Goal: Task Accomplishment & Management: Complete application form

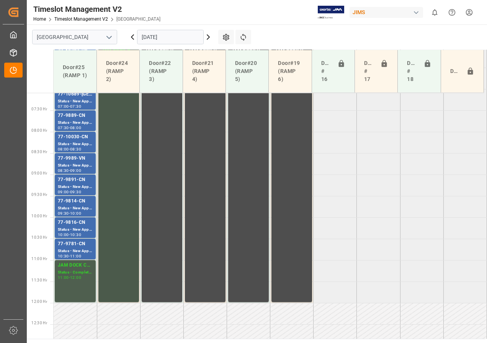
scroll to position [311, 0]
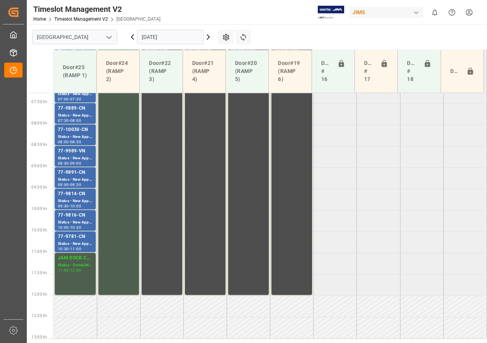
click at [207, 38] on icon at bounding box center [207, 37] width 9 height 9
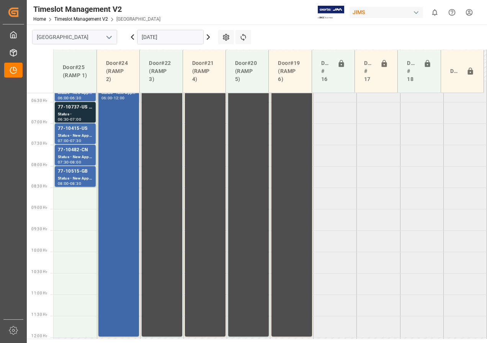
scroll to position [196, 0]
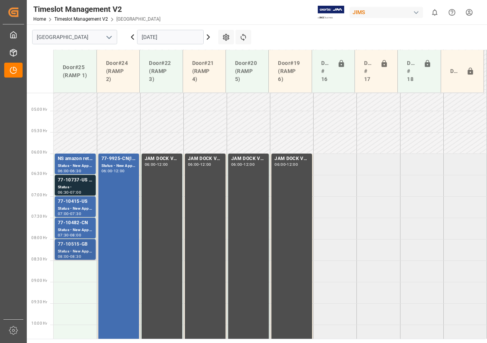
click at [73, 250] on div "Status - New Appointment" at bounding box center [75, 252] width 35 height 7
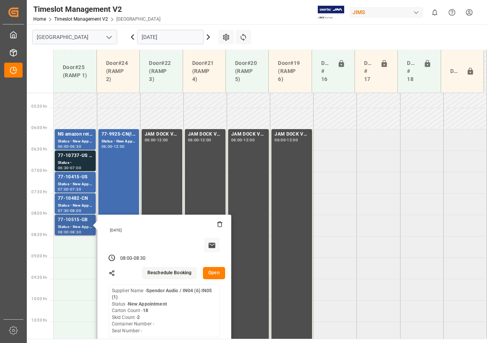
scroll to position [234, 0]
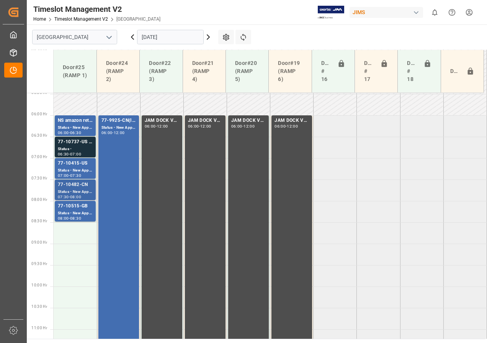
click at [75, 190] on div "Status - New Appointment" at bounding box center [75, 192] width 35 height 7
click at [76, 172] on div "Status - New Appointment" at bounding box center [75, 171] width 35 height 7
click at [78, 147] on div "Status -" at bounding box center [75, 149] width 35 height 7
click at [115, 128] on div "Status - New Appointment" at bounding box center [118, 128] width 34 height 7
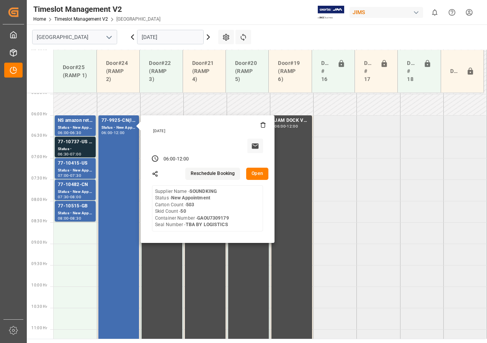
click at [208, 36] on icon at bounding box center [208, 37] width 2 height 5
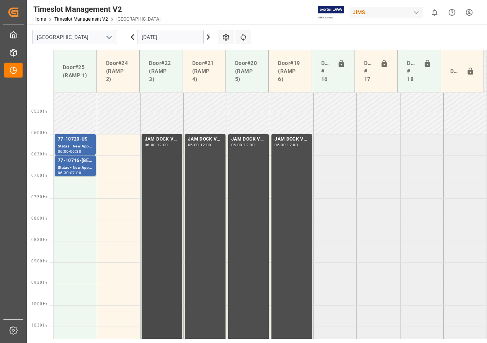
scroll to position [196, 0]
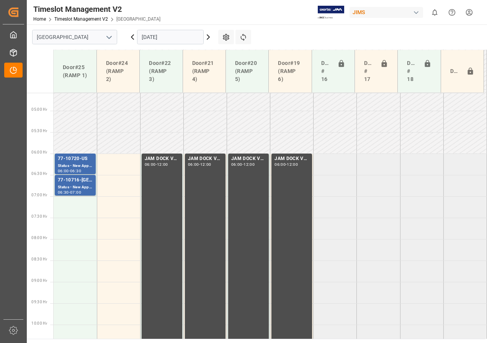
click at [133, 36] on icon at bounding box center [132, 37] width 9 height 9
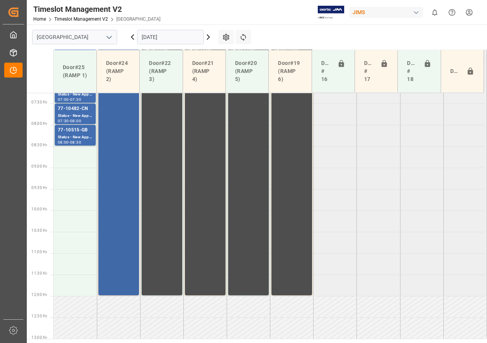
scroll to position [311, 0]
click at [118, 134] on div "77-9925-CN(IN01/12 lines) Status - New Appointment 06:00 - 12:00" at bounding box center [118, 167] width 34 height 253
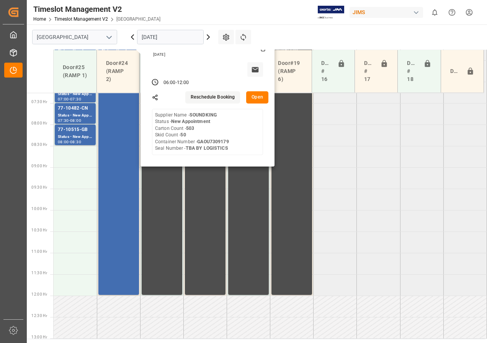
click at [257, 96] on button "Open" at bounding box center [257, 97] width 22 height 12
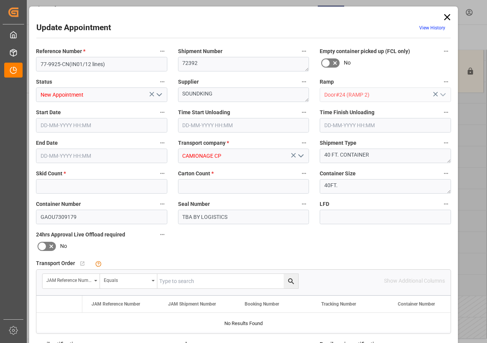
type input "50"
type input "503"
type input "[DATE] 06:00"
type input "[DATE] 12:00"
type input "[DATE] 10:17"
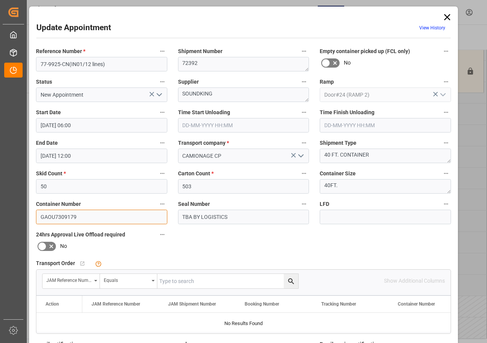
drag, startPoint x: 75, startPoint y: 216, endPoint x: 39, endPoint y: 215, distance: 35.6
click at [39, 215] on input "GAOU7309179" at bounding box center [101, 217] width 131 height 15
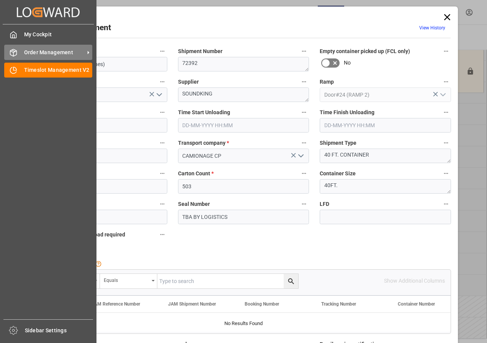
click at [38, 51] on span "Order Management" at bounding box center [54, 53] width 60 height 8
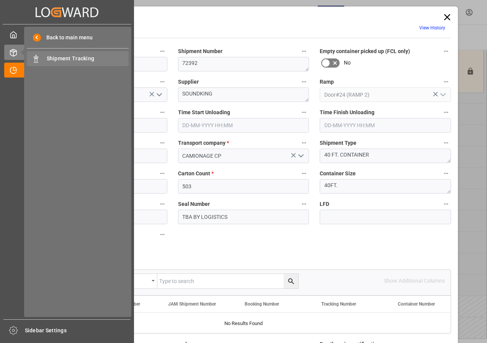
click at [54, 59] on span "Shipment Tracking" at bounding box center [88, 59] width 82 height 8
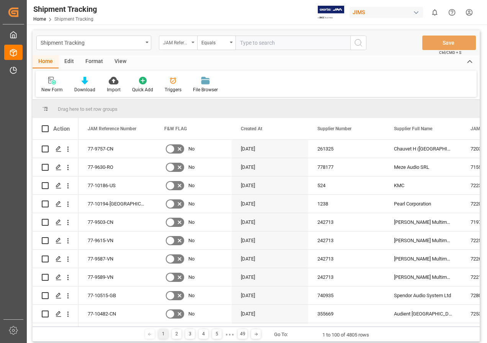
click at [193, 41] on div "JAM Reference Number" at bounding box center [178, 43] width 38 height 15
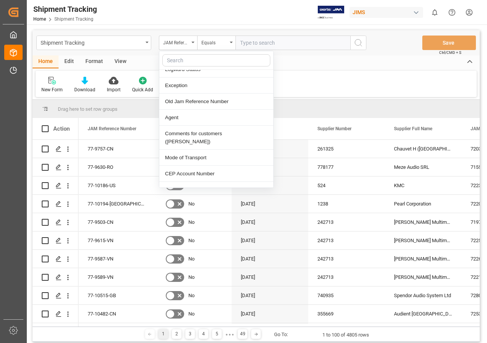
scroll to position [191, 0]
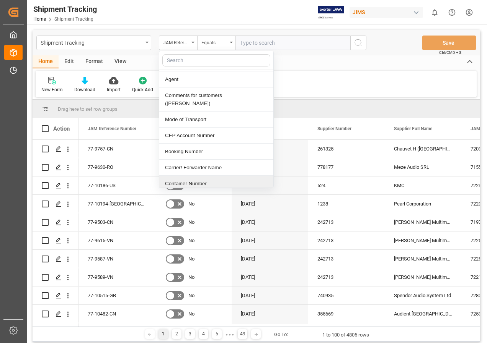
click at [188, 177] on div "Container Number" at bounding box center [216, 184] width 114 height 16
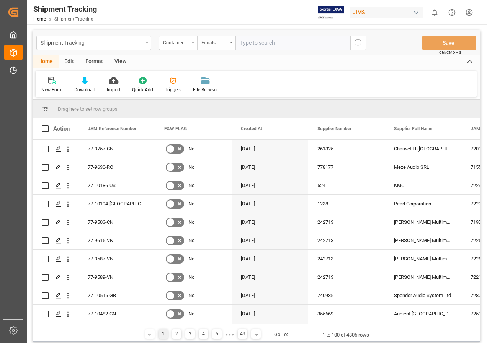
click at [231, 40] on div "Equals" at bounding box center [216, 43] width 38 height 15
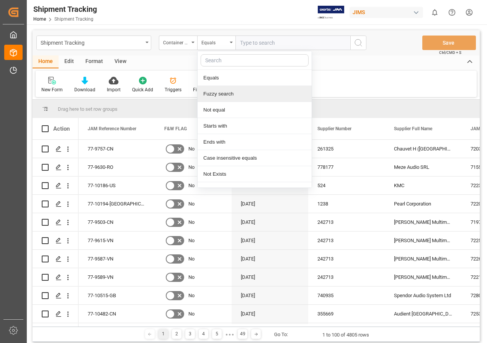
click at [220, 93] on div "Fuzzy search" at bounding box center [254, 94] width 114 height 16
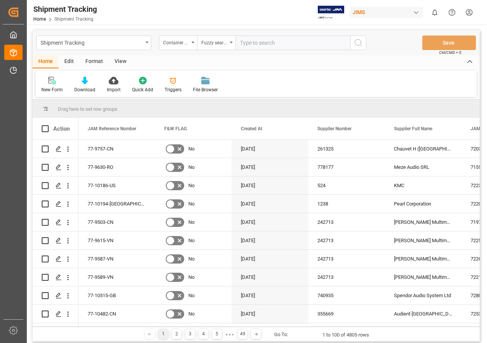
paste input "GAOU7309179"
type input "GAOU7309179"
click at [358, 42] on icon "search button" at bounding box center [357, 42] width 9 height 9
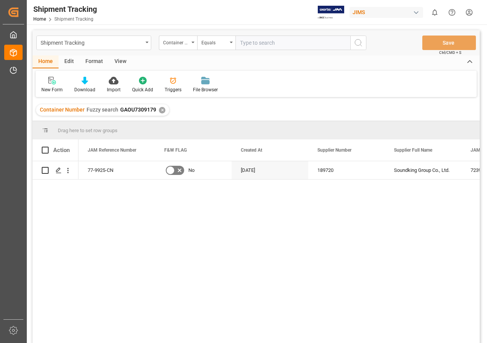
click at [117, 59] on div "View" at bounding box center [120, 61] width 23 height 13
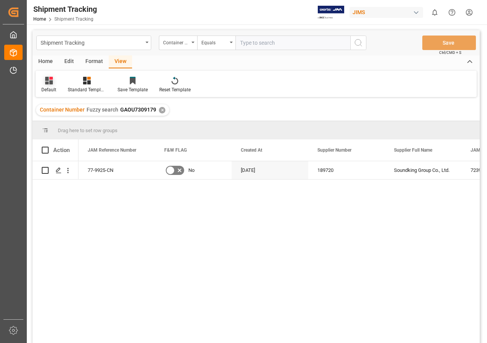
click at [45, 83] on icon at bounding box center [49, 81] width 8 height 8
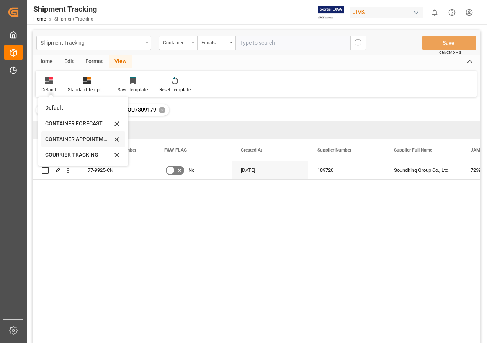
click at [55, 138] on div "CONTAINER APPOINTMENT" at bounding box center [78, 139] width 67 height 8
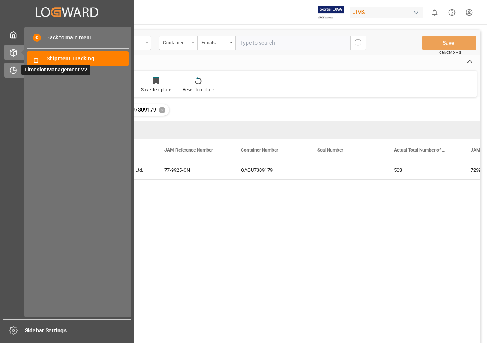
click at [17, 70] on icon at bounding box center [14, 71] width 8 height 8
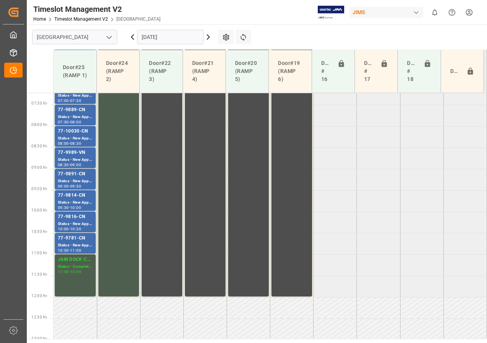
scroll to position [311, 0]
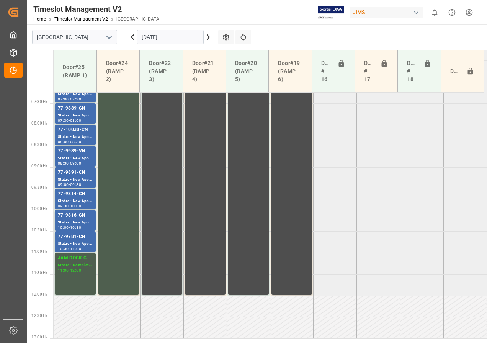
click at [207, 37] on icon at bounding box center [207, 37] width 9 height 9
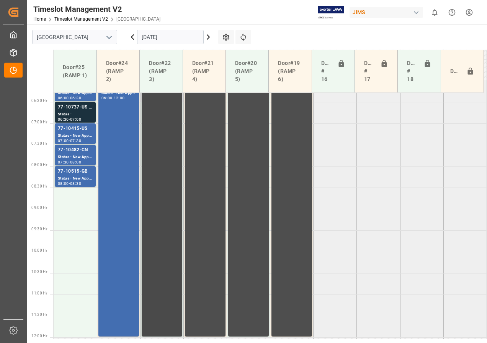
scroll to position [273, 0]
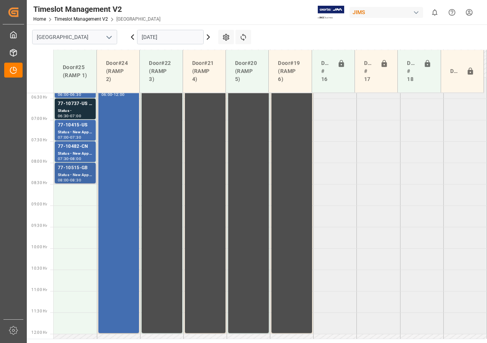
click at [74, 173] on div "Status - New Appointment" at bounding box center [75, 175] width 35 height 7
click at [73, 152] on div "Status - New Appointment" at bounding box center [75, 154] width 35 height 7
click at [74, 129] on div "Status - New Appointment" at bounding box center [75, 132] width 35 height 7
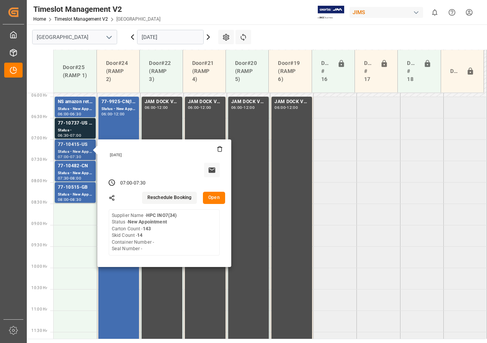
scroll to position [234, 0]
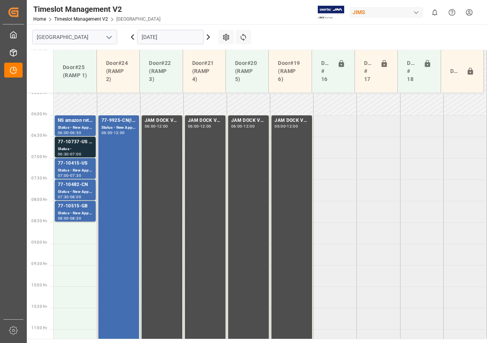
click at [78, 146] on div "Status -" at bounding box center [75, 149] width 35 height 7
click at [73, 169] on div "Status - New Appointment" at bounding box center [75, 171] width 35 height 7
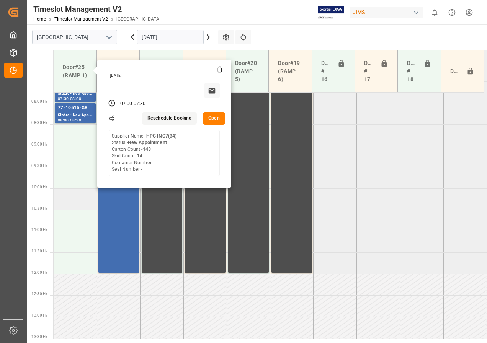
scroll to position [349, 0]
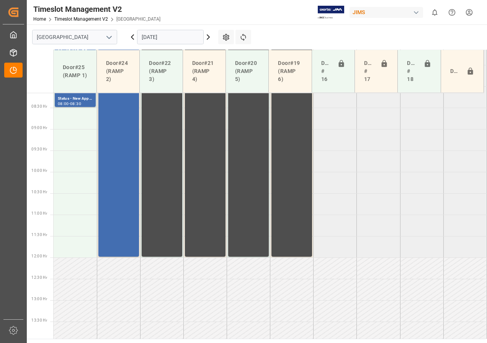
click at [76, 182] on td at bounding box center [75, 182] width 43 height 21
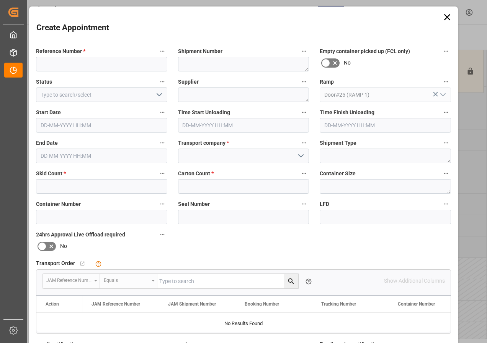
type input "[DATE] 10:00"
type input "[DATE] 10:30"
click at [67, 66] on input at bounding box center [101, 64] width 131 height 15
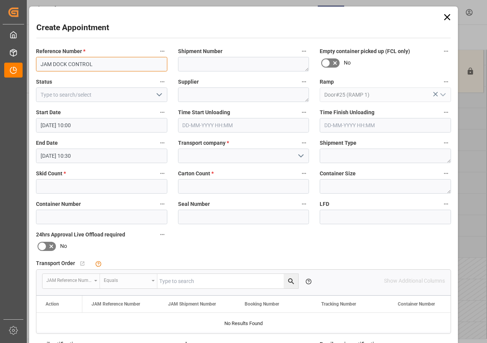
type input "JAM DOCK CONTROL"
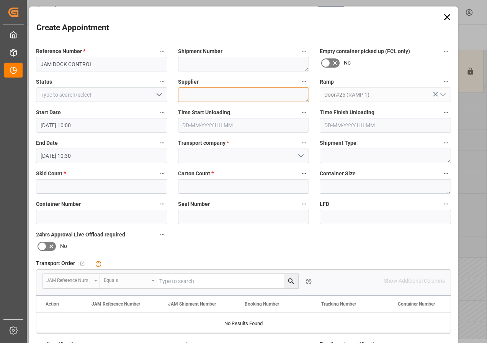
click at [188, 93] on textarea at bounding box center [243, 95] width 131 height 15
type textarea "JAM DOCK CONTROL"
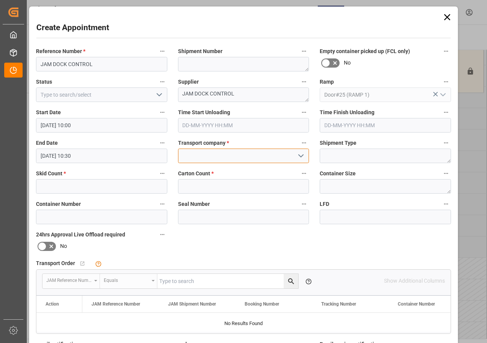
click at [228, 158] on input at bounding box center [243, 156] width 131 height 15
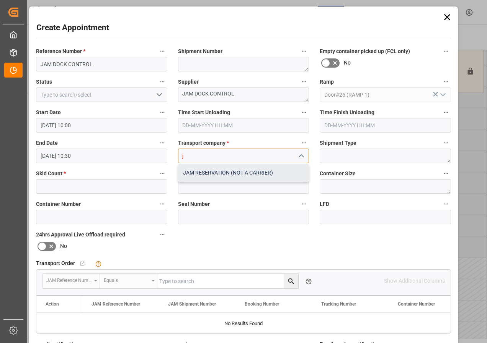
click at [223, 174] on div "JAM RESERVATION (NOT A CARRIER)" at bounding box center [243, 172] width 130 height 17
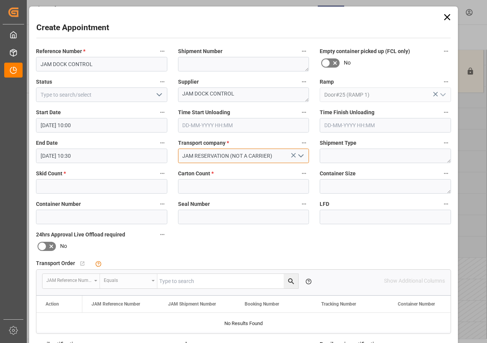
type input "JAM RESERVATION (NOT A CARRIER)"
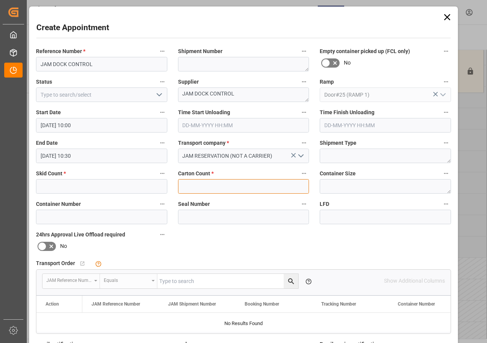
click at [198, 186] on input "text" at bounding box center [243, 186] width 131 height 15
type input "0"
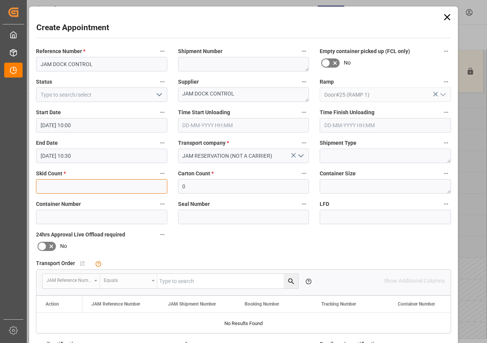
click at [88, 186] on input "text" at bounding box center [101, 186] width 131 height 15
type input "0"
click at [157, 96] on icon "open menu" at bounding box center [159, 94] width 9 height 9
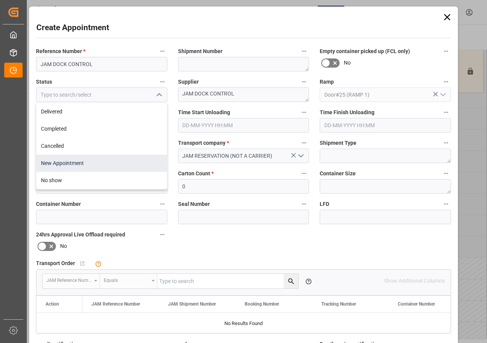
click at [67, 163] on div "New Appointment" at bounding box center [101, 163] width 130 height 17
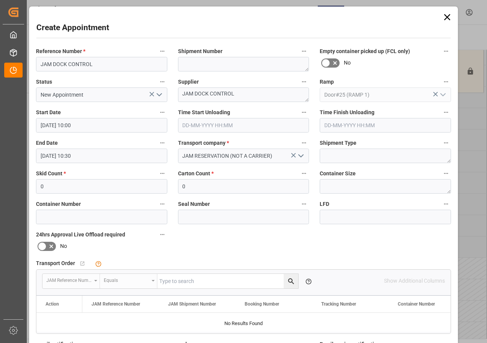
click at [159, 95] on polyline "open menu" at bounding box center [159, 95] width 5 height 2
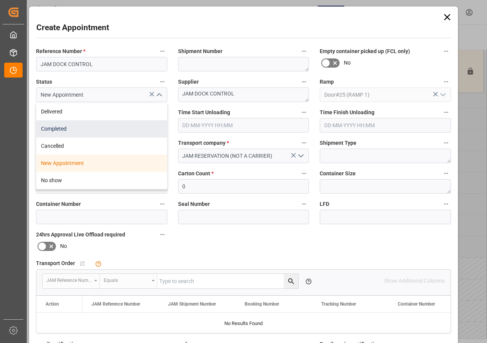
click at [65, 127] on div "Completed" at bounding box center [101, 128] width 130 height 17
type input "Completed"
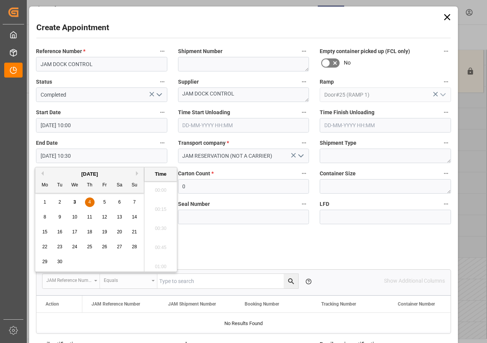
click at [51, 158] on input "[DATE] 10:30" at bounding box center [101, 156] width 131 height 15
click at [87, 200] on div "4" at bounding box center [90, 202] width 10 height 9
click at [161, 263] on li "12:00" at bounding box center [160, 264] width 33 height 19
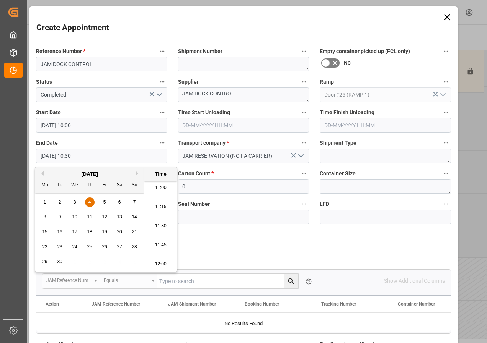
type input "[DATE] 12:00"
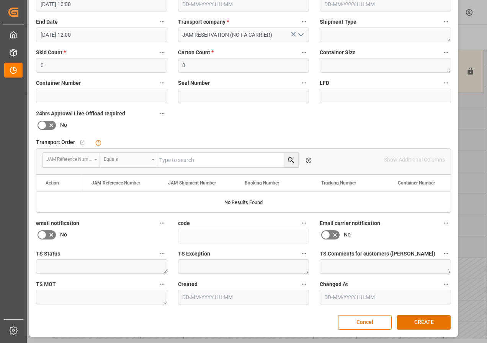
scroll to position [122, 0]
click at [417, 315] on button "CREATE" at bounding box center [424, 322] width 54 height 15
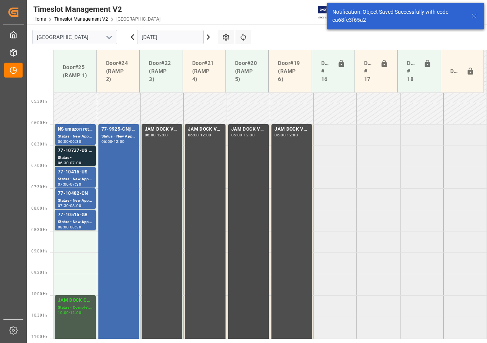
scroll to position [244, 0]
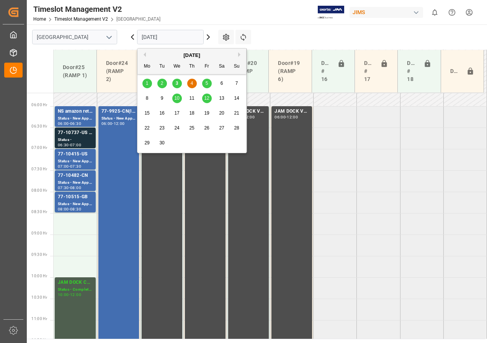
click at [150, 38] on input "[DATE]" at bounding box center [170, 37] width 67 height 15
click at [208, 84] on div "5" at bounding box center [207, 83] width 10 height 9
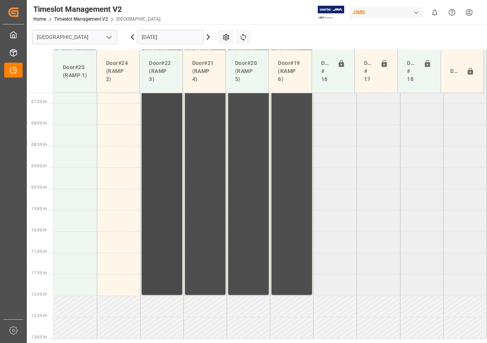
scroll to position [234, 0]
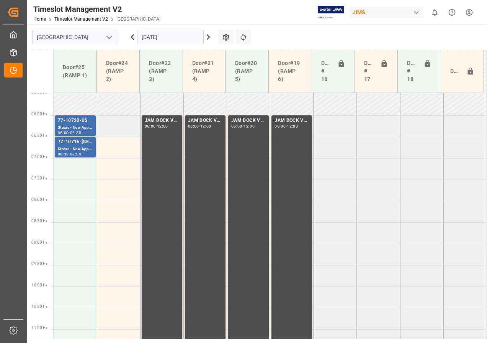
click at [124, 127] on td at bounding box center [118, 126] width 43 height 21
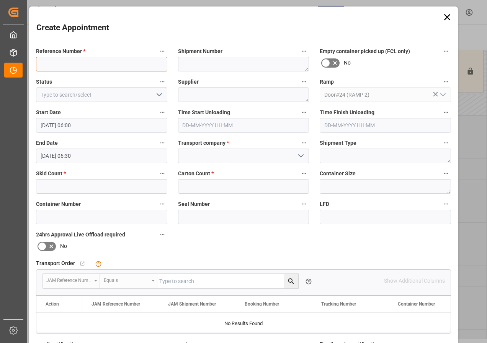
click at [86, 63] on input at bounding box center [101, 64] width 131 height 15
type input "JAM DOCK CONTROL"
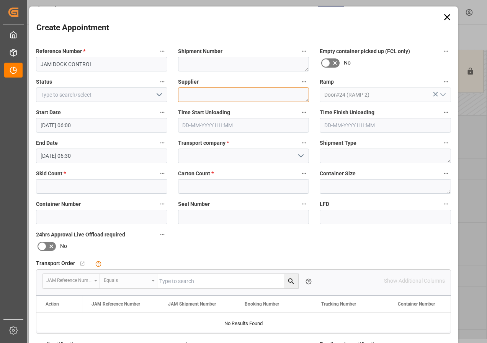
click at [192, 96] on textarea at bounding box center [243, 95] width 131 height 15
type textarea "JAM DOCK CONTROL"
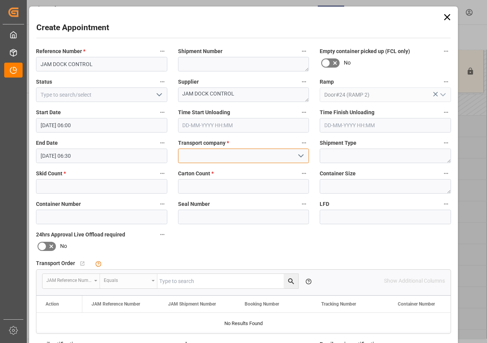
click at [217, 153] on input at bounding box center [243, 156] width 131 height 15
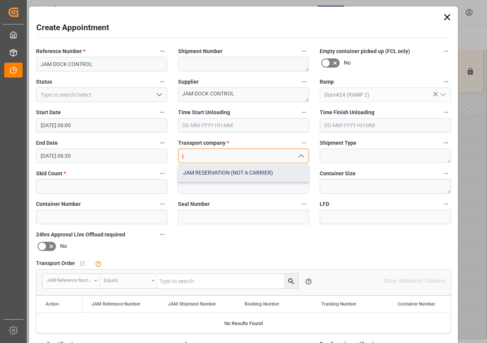
click at [227, 174] on div "JAM RESERVATION (NOT A CARRIER)" at bounding box center [243, 172] width 130 height 17
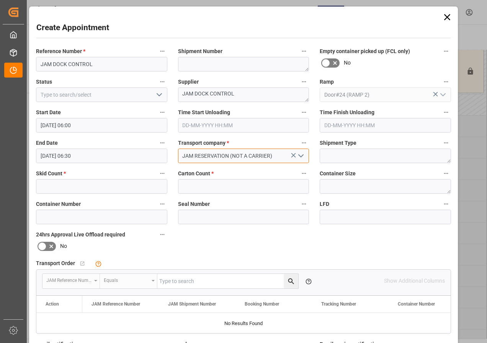
type input "JAM RESERVATION (NOT A CARRIER)"
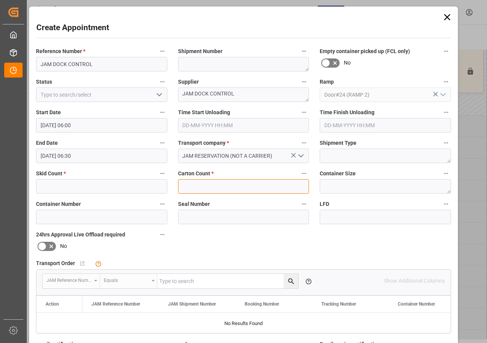
click at [225, 190] on input "text" at bounding box center [243, 186] width 131 height 15
type input "0"
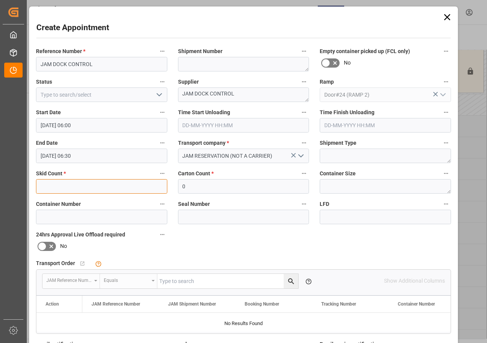
click at [127, 190] on input "text" at bounding box center [101, 186] width 131 height 15
type input "0"
click at [159, 96] on icon "open menu" at bounding box center [159, 94] width 9 height 9
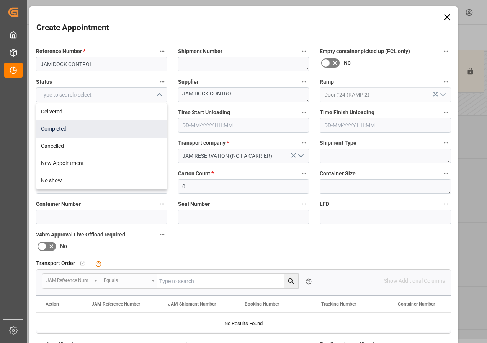
click at [57, 126] on div "Completed" at bounding box center [101, 128] width 130 height 17
type input "Completed"
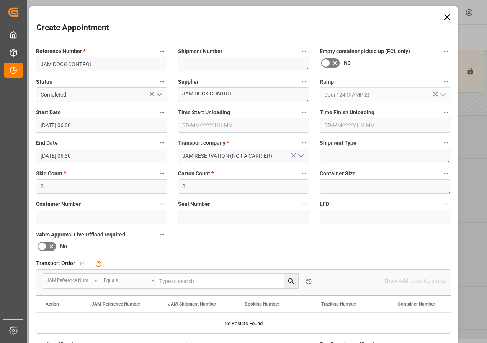
click at [55, 158] on input "[DATE] 06:30" at bounding box center [101, 156] width 131 height 15
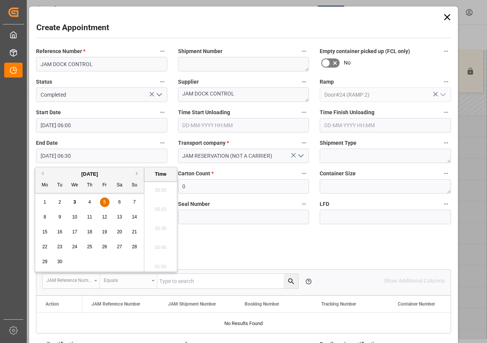
scroll to position [462, 0]
click at [105, 200] on span "5" at bounding box center [104, 202] width 3 height 5
click at [162, 225] on li "12:00" at bounding box center [160, 226] width 33 height 19
type input "[DATE] 12:00"
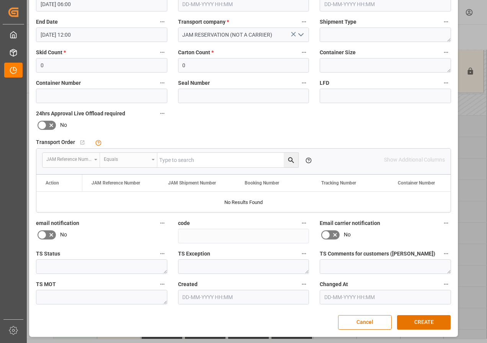
scroll to position [122, 0]
click at [416, 320] on button "CREATE" at bounding box center [424, 322] width 54 height 15
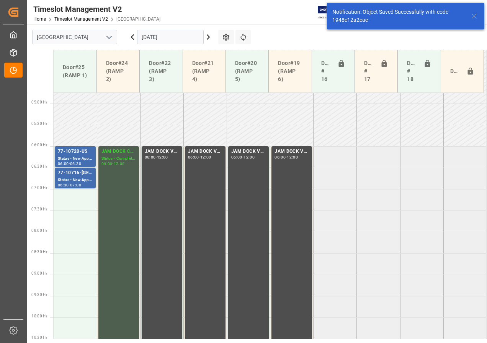
scroll to position [225, 0]
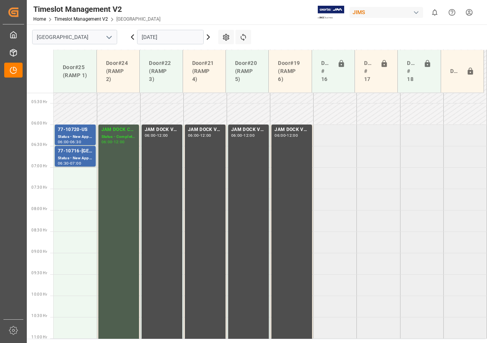
click at [131, 36] on icon at bounding box center [132, 37] width 9 height 9
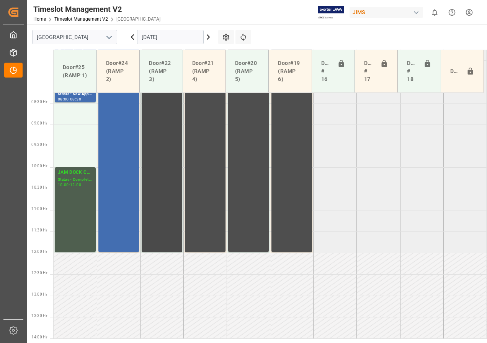
scroll to position [239, 0]
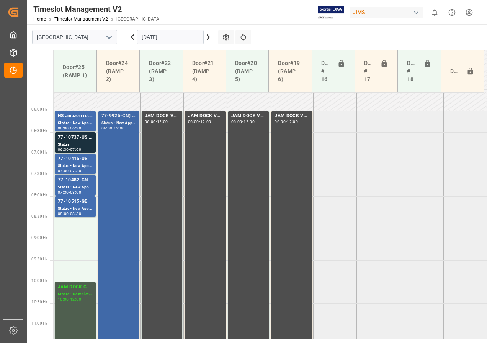
click at [121, 140] on div "77-9925-CN(IN01/12 lines) Status - New Appointment 06:00 - 12:00" at bounding box center [118, 238] width 34 height 253
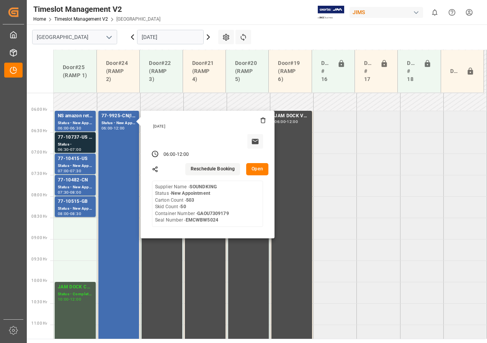
click at [254, 168] on button "Open" at bounding box center [257, 169] width 22 height 12
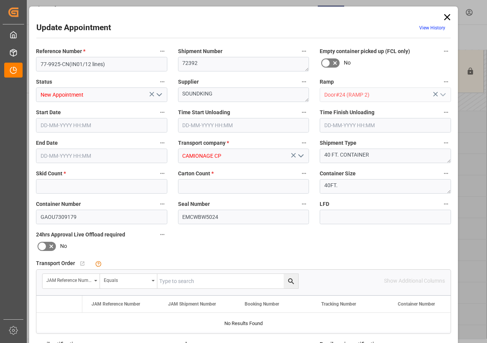
type input "50"
type input "503"
type input "[DATE] 06:00"
type input "[DATE] 12:00"
type input "[DATE] 10:17"
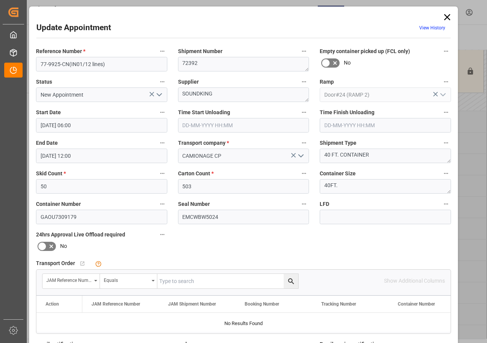
click at [445, 16] on icon at bounding box center [447, 17] width 6 height 6
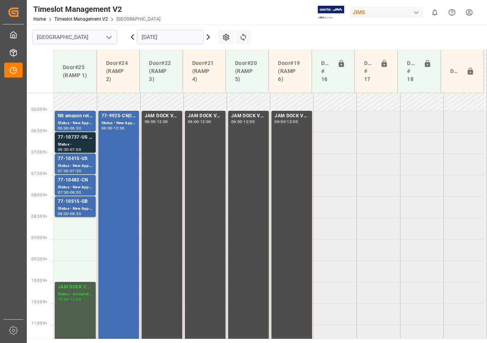
click at [133, 36] on icon at bounding box center [132, 37] width 9 height 9
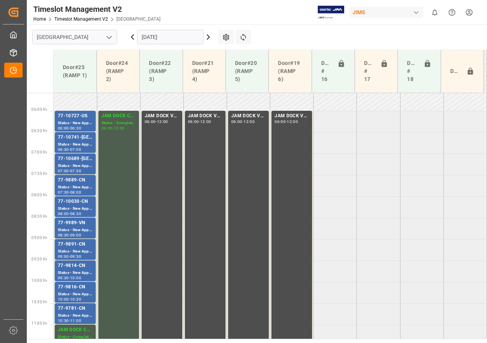
click at [204, 35] on icon at bounding box center [207, 37] width 9 height 9
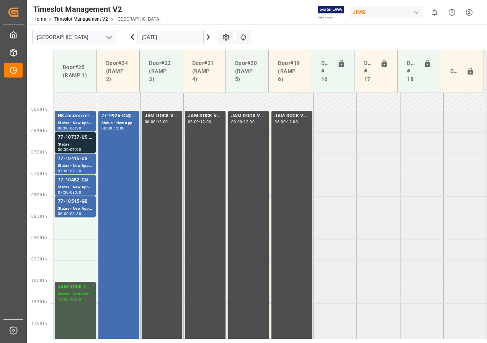
click at [207, 35] on icon at bounding box center [208, 37] width 2 height 5
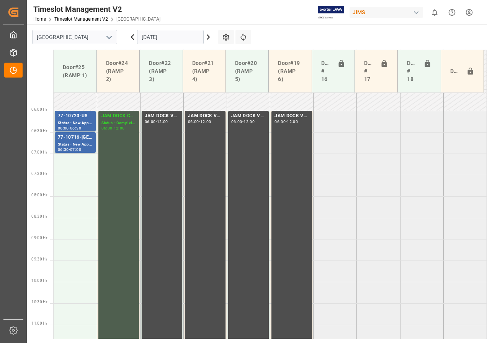
click at [131, 33] on icon at bounding box center [132, 37] width 9 height 9
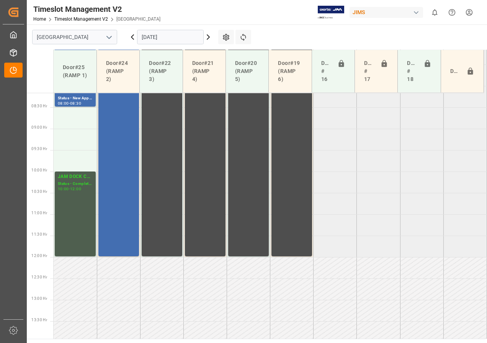
scroll to position [354, 0]
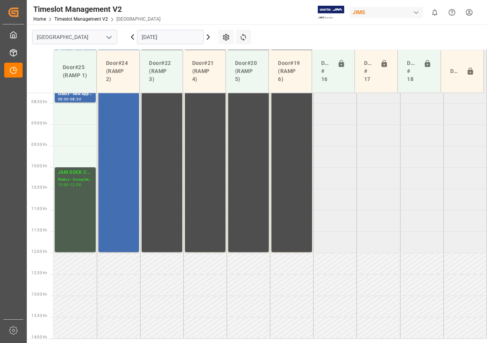
click at [132, 36] on icon at bounding box center [132, 37] width 2 height 5
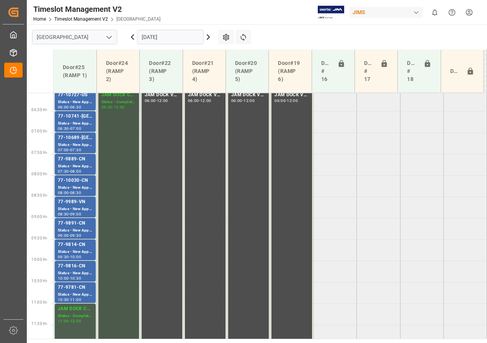
scroll to position [277, 0]
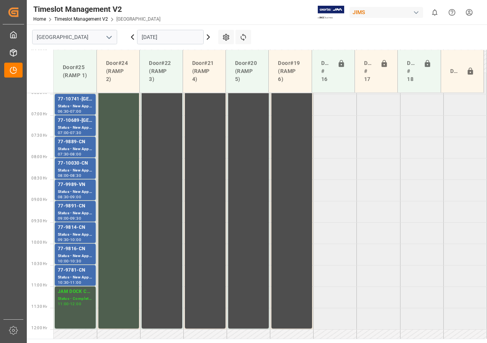
click at [206, 37] on icon at bounding box center [207, 37] width 9 height 9
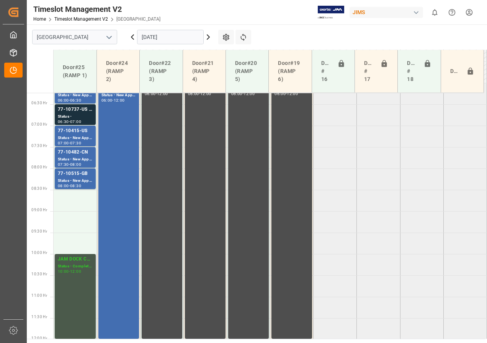
scroll to position [239, 0]
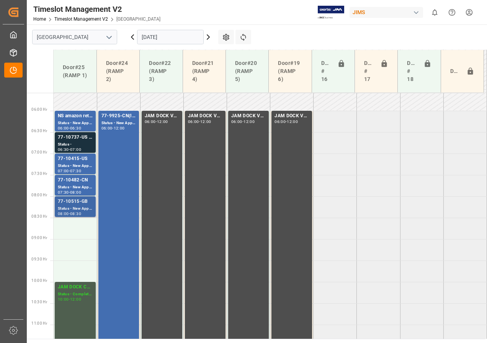
click at [79, 205] on div "77-10515-GB" at bounding box center [75, 202] width 35 height 8
click at [78, 118] on div "NS amazon returns" at bounding box center [75, 116] width 35 height 8
click at [76, 143] on div "Status -" at bounding box center [75, 145] width 35 height 7
click at [80, 165] on div "Status - New Appointment" at bounding box center [75, 166] width 35 height 7
click at [83, 186] on div "Status - New Appointment" at bounding box center [75, 187] width 35 height 7
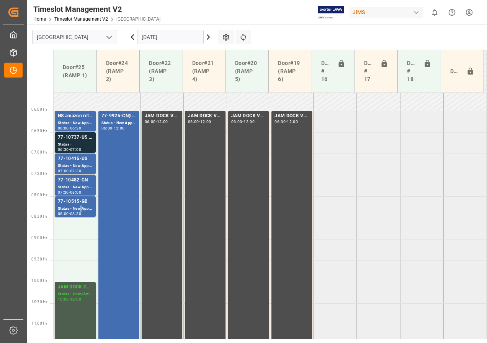
click at [81, 207] on div "Status - New Appointment" at bounding box center [75, 209] width 35 height 7
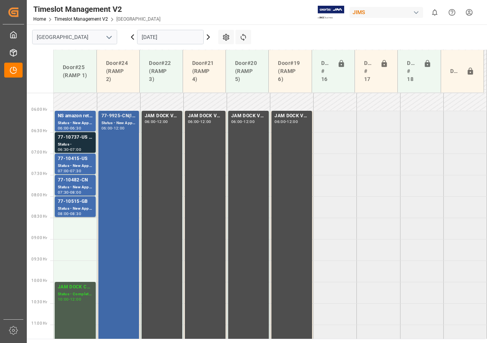
click at [119, 126] on div "Status - New Appointment" at bounding box center [118, 123] width 34 height 7
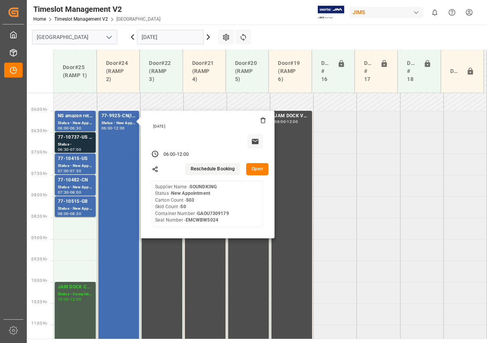
click at [254, 170] on button "Open" at bounding box center [257, 169] width 22 height 12
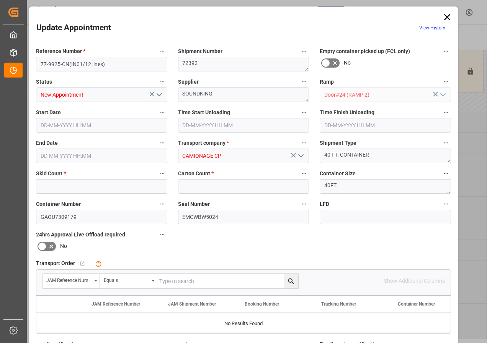
type input "50"
type input "503"
type input "[DATE] 06:00"
type input "[DATE] 12:00"
type input "[DATE] 10:17"
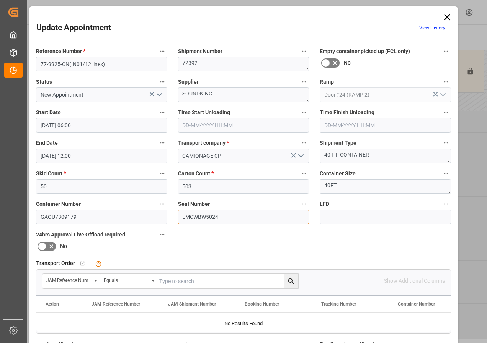
click at [215, 218] on input "EMCWBW5024" at bounding box center [243, 217] width 131 height 15
click at [210, 217] on input "EMCWBW5024" at bounding box center [243, 217] width 131 height 15
click at [209, 216] on input "EMCWBW5024" at bounding box center [243, 217] width 131 height 15
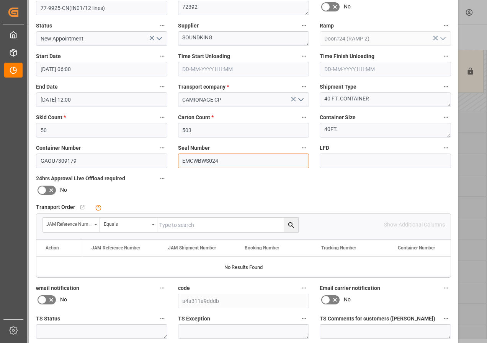
scroll to position [122, 0]
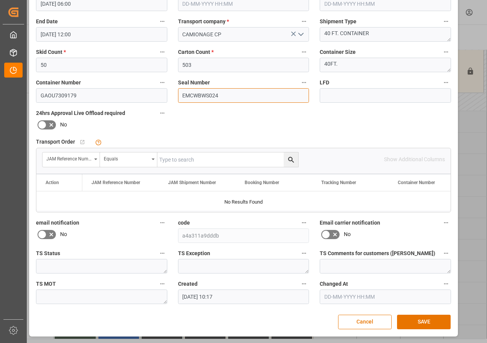
type input "EMCWBWS024"
click at [416, 322] on button "SAVE" at bounding box center [424, 322] width 54 height 15
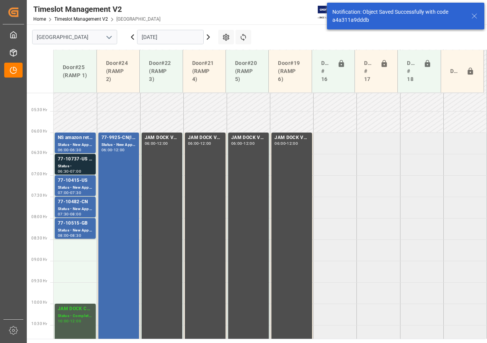
scroll to position [225, 0]
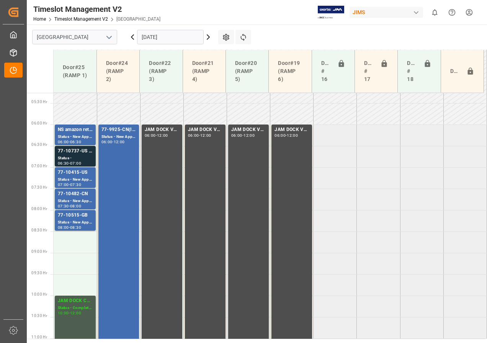
click at [133, 39] on icon at bounding box center [132, 37] width 2 height 5
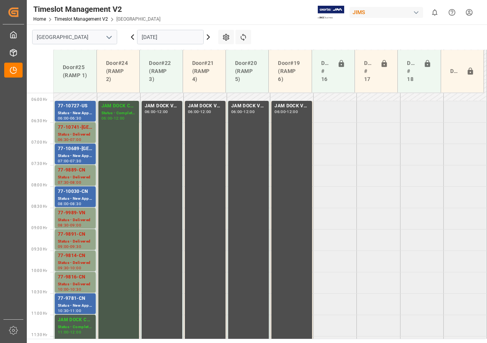
scroll to position [239, 0]
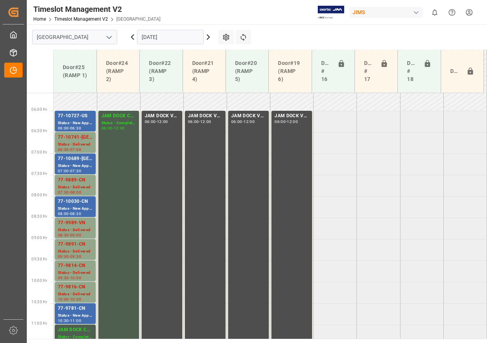
click at [208, 36] on icon at bounding box center [207, 37] width 9 height 9
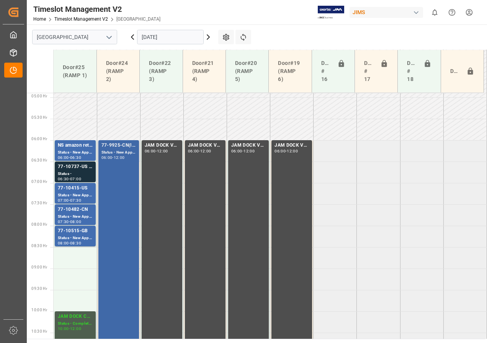
scroll to position [201, 0]
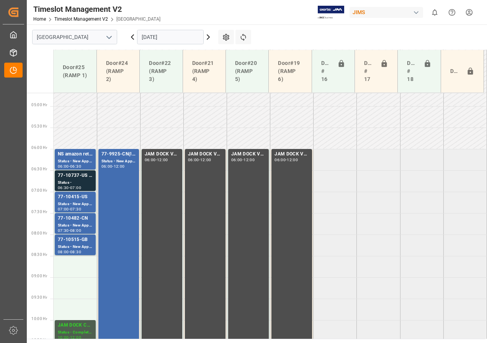
click at [207, 36] on icon at bounding box center [207, 37] width 9 height 9
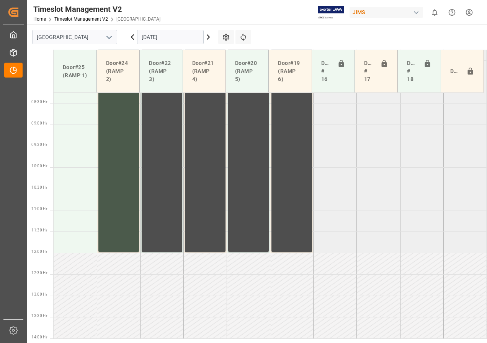
scroll to position [239, 0]
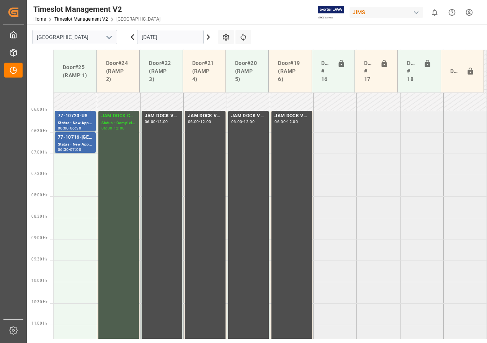
click at [130, 36] on icon at bounding box center [132, 37] width 9 height 9
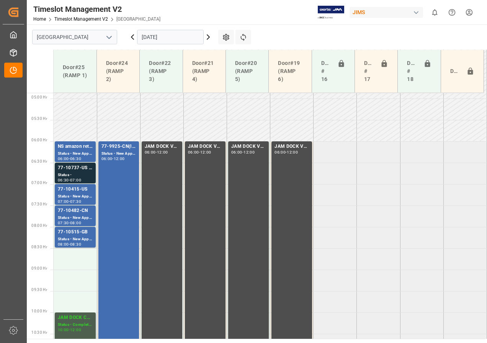
scroll to position [201, 0]
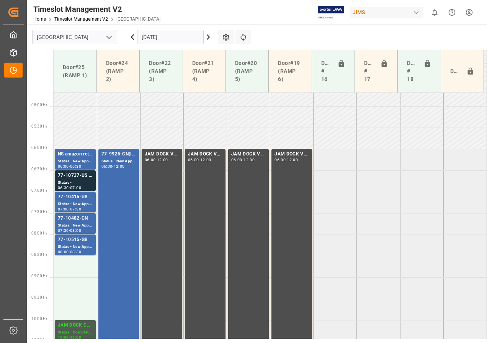
click at [132, 34] on icon at bounding box center [132, 37] width 9 height 9
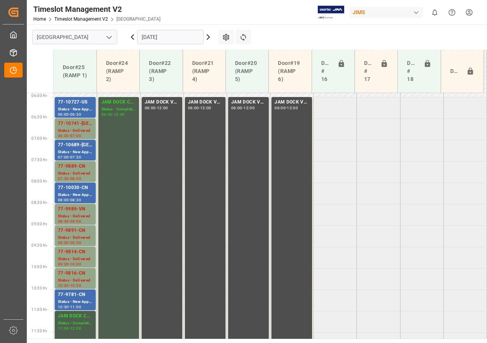
scroll to position [239, 0]
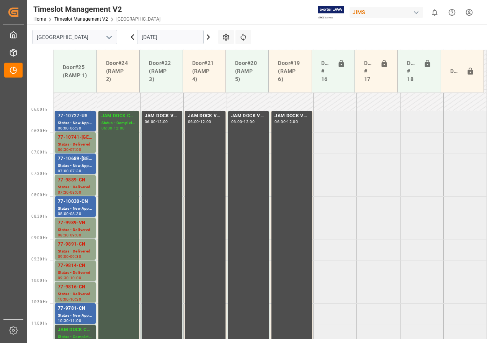
click at [78, 117] on div "77-10727-US" at bounding box center [75, 116] width 35 height 8
click at [76, 164] on div "Status - New Appointment" at bounding box center [75, 166] width 35 height 7
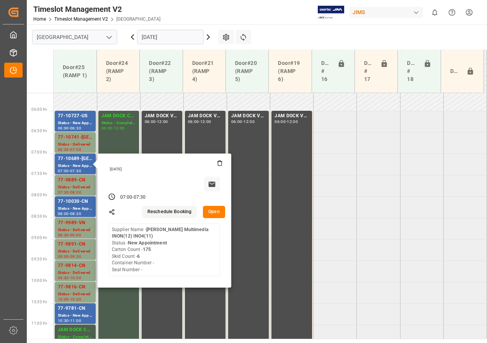
click at [211, 208] on button "Open" at bounding box center [214, 212] width 22 height 12
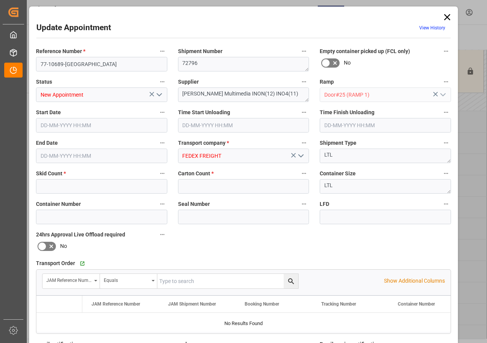
type input "6"
type input "175"
type input "[DATE] 07:00"
type input "[DATE] 07:30"
type input "[DATE] 15:15"
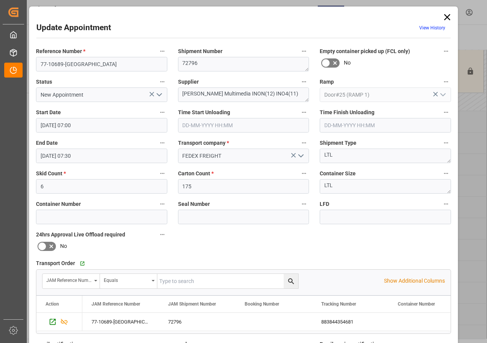
click at [446, 15] on icon at bounding box center [446, 17] width 11 height 11
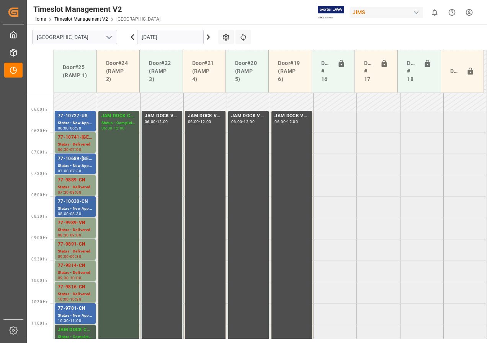
click at [82, 206] on div "Status - New Appointment" at bounding box center [75, 209] width 35 height 7
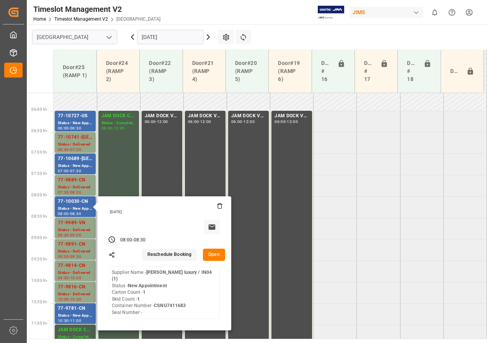
click at [212, 255] on button "Open" at bounding box center [214, 255] width 22 height 12
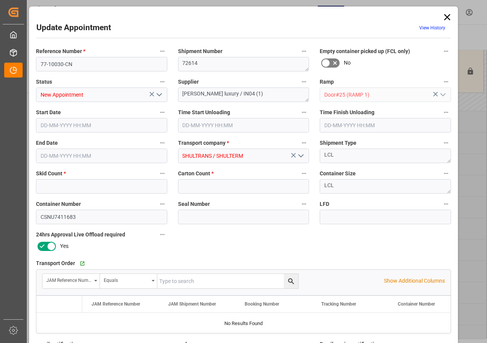
type input "1"
type input "[DATE] 08:00"
type input "[DATE] 08:30"
type input "[DATE] 17:59"
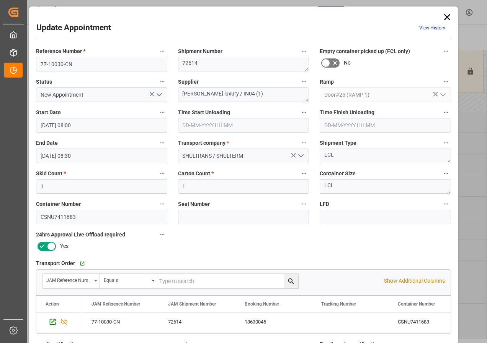
click at [444, 14] on icon at bounding box center [446, 17] width 11 height 11
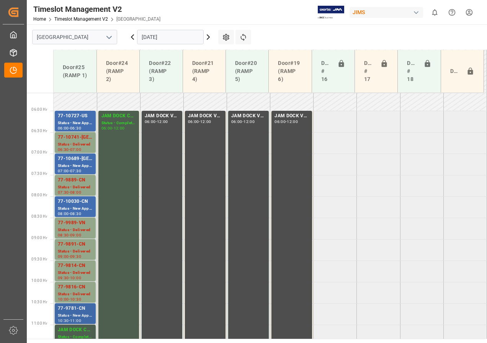
click at [75, 312] on div "77-9781-CN" at bounding box center [75, 309] width 35 height 8
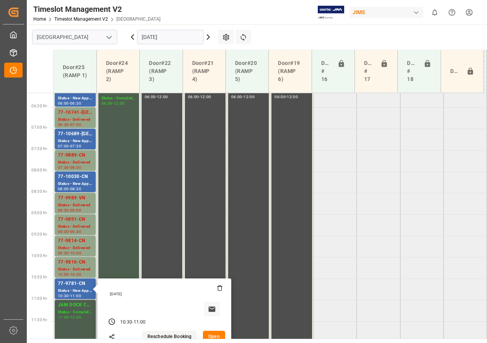
scroll to position [277, 0]
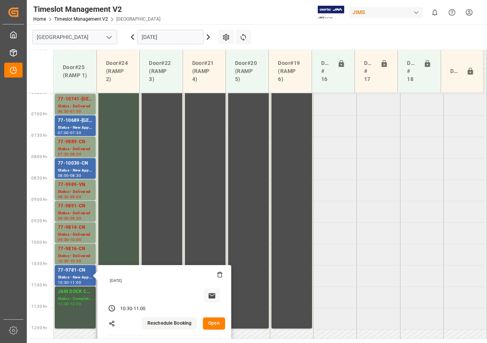
click at [218, 327] on button "Open" at bounding box center [214, 324] width 22 height 12
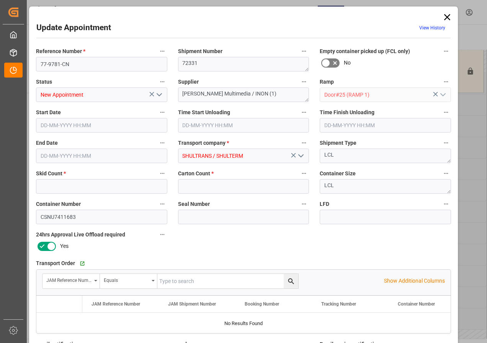
type input "5"
type input "450"
type input "[DATE] 10:30"
type input "[DATE] 11:00"
type input "[DATE] 18:00"
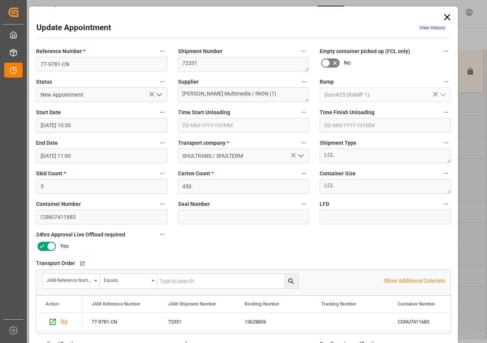
click at [445, 16] on icon at bounding box center [446, 17] width 11 height 11
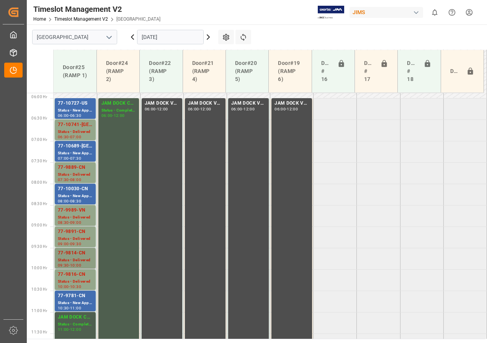
scroll to position [239, 0]
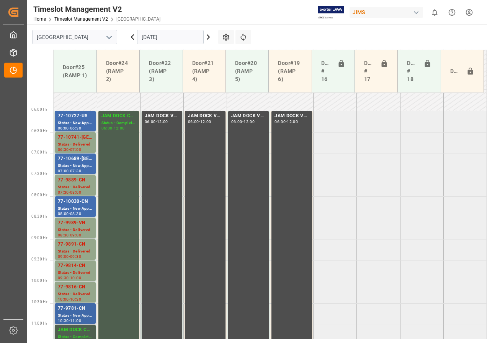
click at [83, 312] on div "77-9781-CN" at bounding box center [75, 309] width 35 height 8
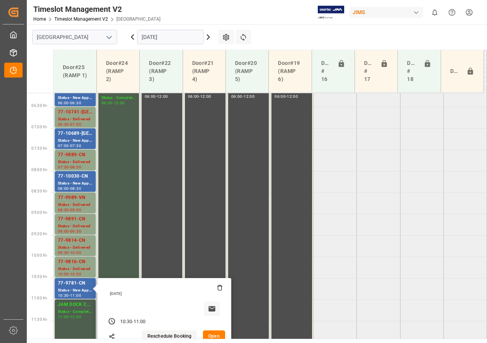
scroll to position [277, 0]
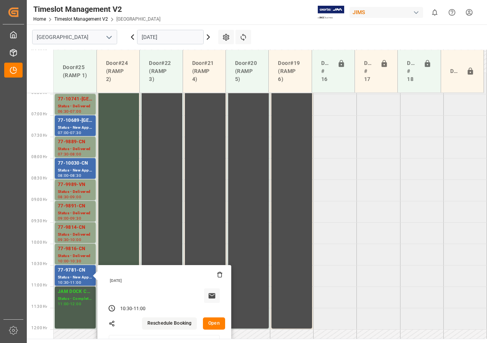
click at [210, 326] on button "Open" at bounding box center [214, 324] width 22 height 12
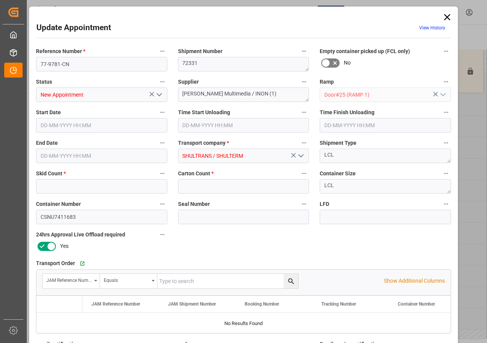
type input "5"
type input "450"
type input "[DATE] 10:30"
type input "[DATE] 11:00"
type input "[DATE] 18:00"
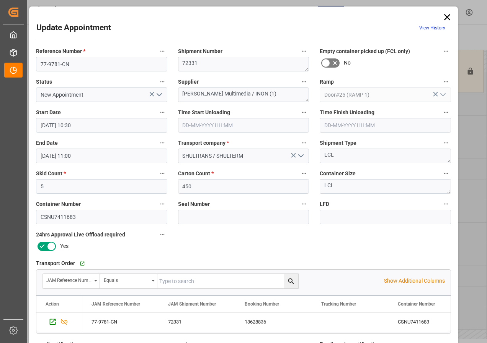
click at [446, 16] on icon at bounding box center [446, 17] width 11 height 11
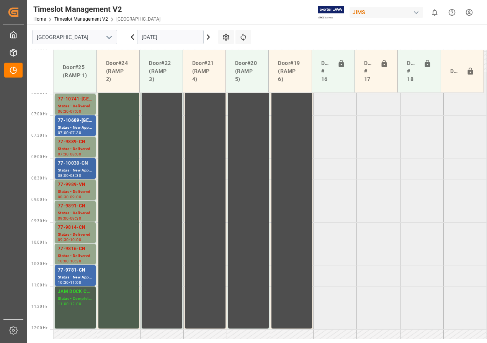
click at [66, 169] on div "Status - New Appointment" at bounding box center [75, 171] width 35 height 7
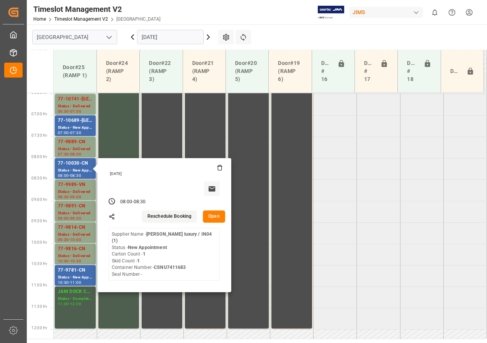
click at [212, 219] on button "Open" at bounding box center [214, 217] width 22 height 12
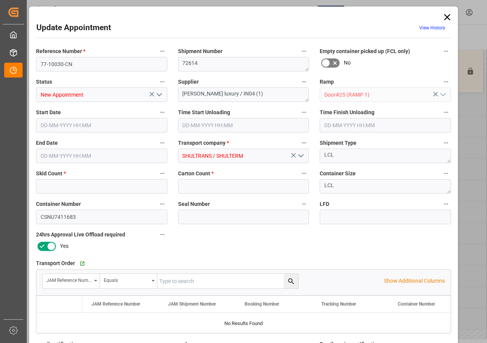
type input "1"
type input "[DATE] 08:00"
type input "[DATE] 08:30"
type input "[DATE] 17:59"
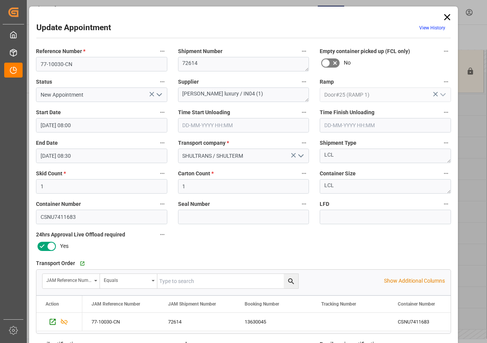
click at [444, 18] on icon at bounding box center [447, 17] width 6 height 6
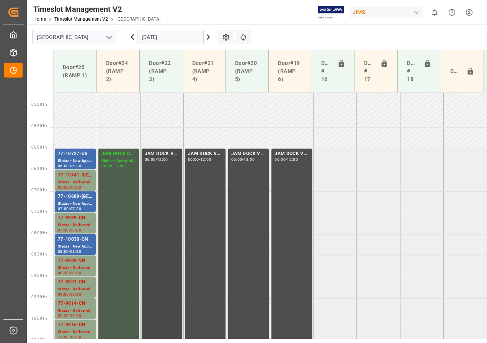
scroll to position [201, 0]
click at [57, 157] on div "77-10727-US Status - New Appointment 06:00 - 06:30" at bounding box center [75, 159] width 41 height 21
click at [57, 158] on div "77-10727-US Status - New Appointment 06:00 - 06:30" at bounding box center [75, 159] width 41 height 21
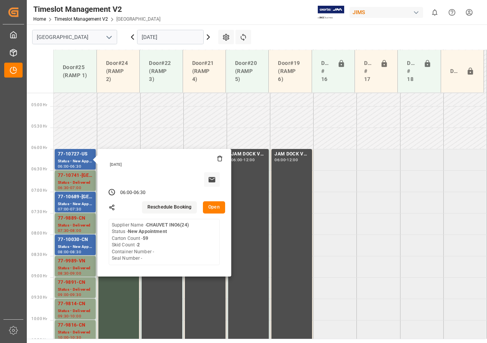
click at [216, 209] on button "Open" at bounding box center [214, 208] width 22 height 12
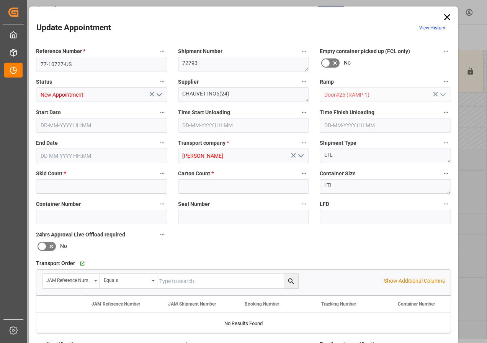
type input "2"
type input "59"
type input "[DATE] 06:00"
type input "[DATE] 06:30"
type input "[DATE] 15:04"
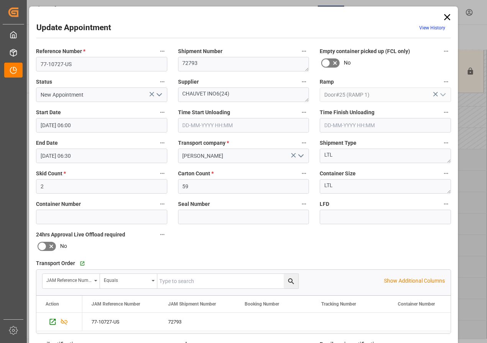
click at [443, 17] on icon at bounding box center [446, 17] width 11 height 11
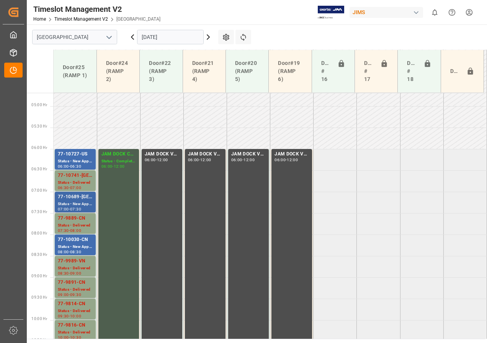
click at [71, 203] on div "Status - New Appointment" at bounding box center [75, 204] width 35 height 7
click at [71, 202] on div "Status - New Appointment" at bounding box center [75, 204] width 35 height 7
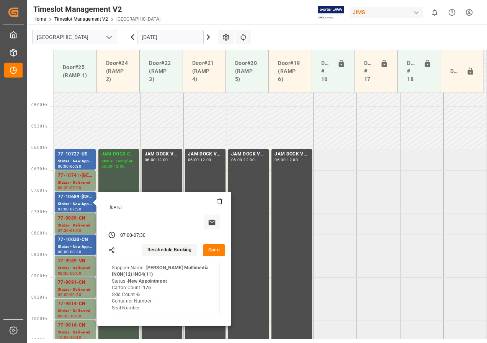
click at [213, 254] on button "Open" at bounding box center [214, 250] width 22 height 12
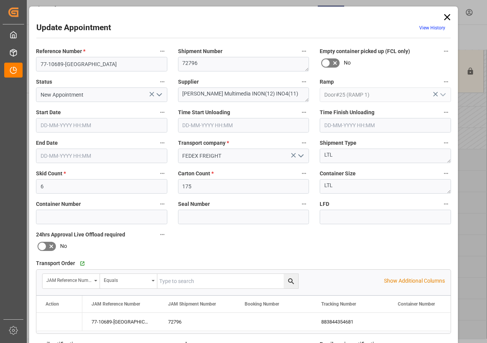
type input "[DATE] 07:00"
type input "[DATE] 07:30"
type input "[DATE] 15:15"
click at [444, 16] on icon at bounding box center [447, 17] width 6 height 6
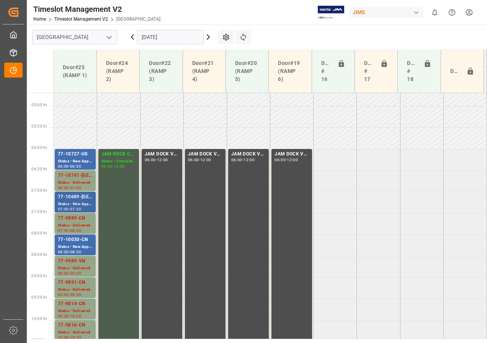
click at [78, 201] on div "77-10689-[GEOGRAPHIC_DATA]" at bounding box center [75, 198] width 35 height 8
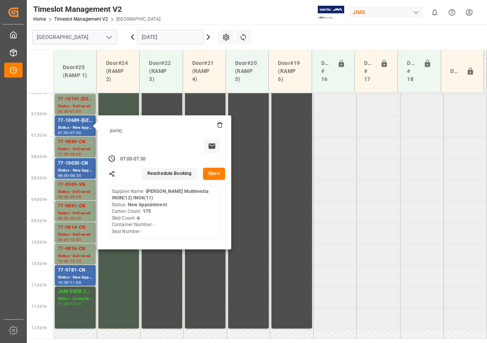
scroll to position [316, 0]
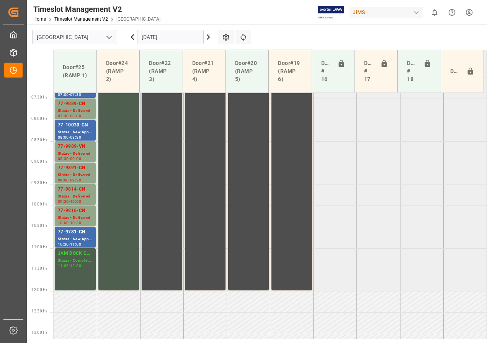
click at [65, 238] on div "Status - New Appointment" at bounding box center [75, 239] width 35 height 7
click at [76, 128] on div "77-10030-CN" at bounding box center [75, 126] width 35 height 8
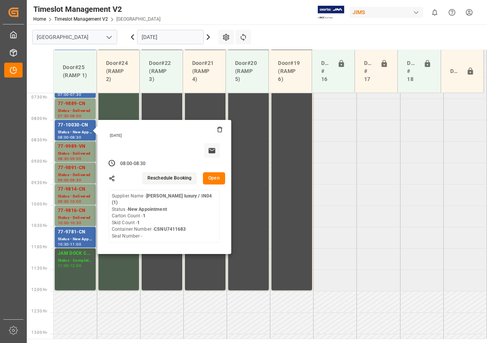
click at [209, 39] on icon at bounding box center [207, 37] width 9 height 9
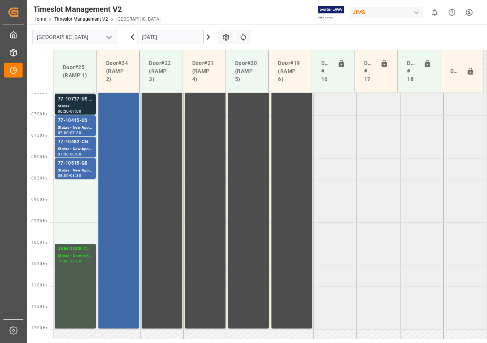
scroll to position [239, 0]
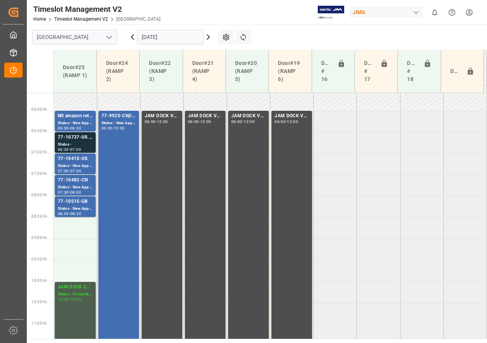
click at [208, 37] on icon at bounding box center [207, 37] width 9 height 9
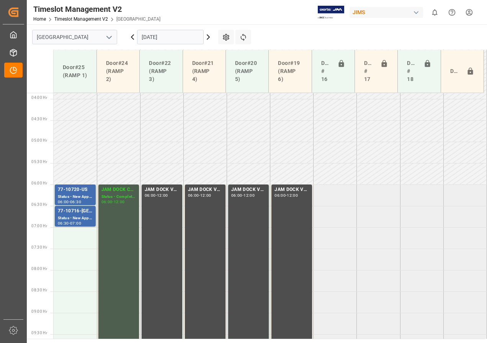
scroll to position [163, 0]
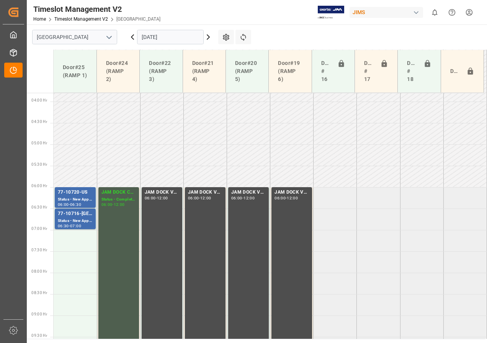
click at [133, 39] on icon at bounding box center [132, 37] width 2 height 5
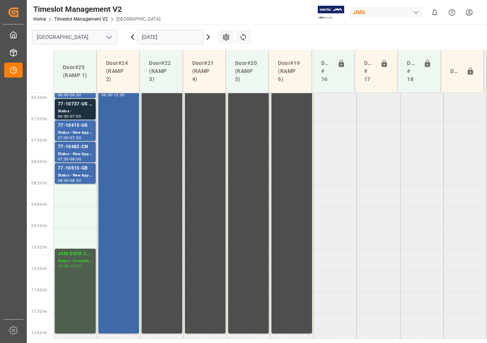
scroll to position [239, 0]
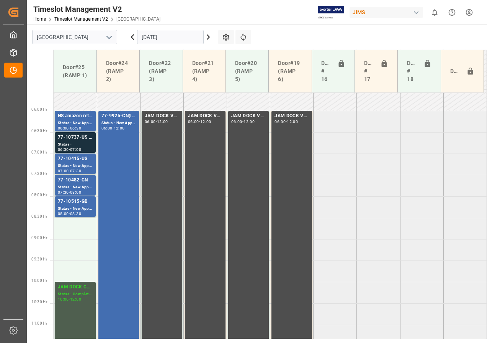
click at [207, 37] on icon at bounding box center [207, 37] width 9 height 9
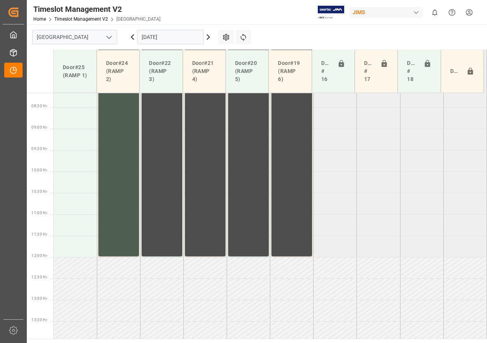
scroll to position [354, 0]
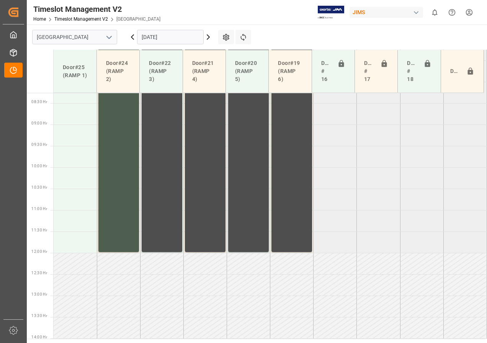
click at [130, 39] on icon at bounding box center [132, 37] width 9 height 9
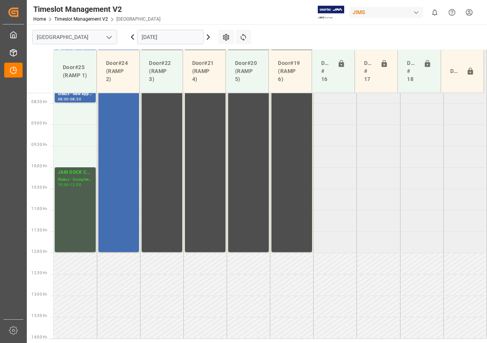
click at [133, 37] on icon at bounding box center [132, 37] width 9 height 9
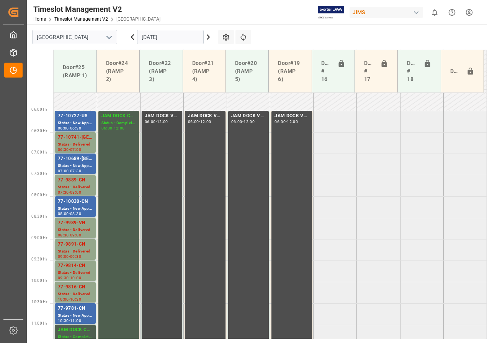
scroll to position [277, 0]
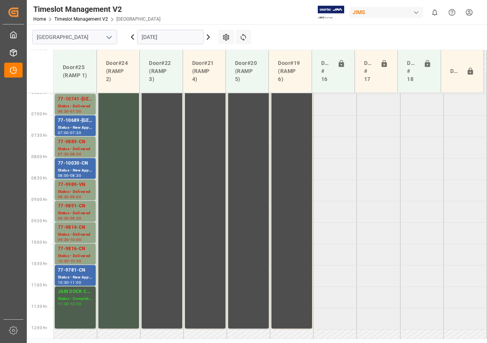
click at [207, 35] on icon at bounding box center [208, 37] width 2 height 5
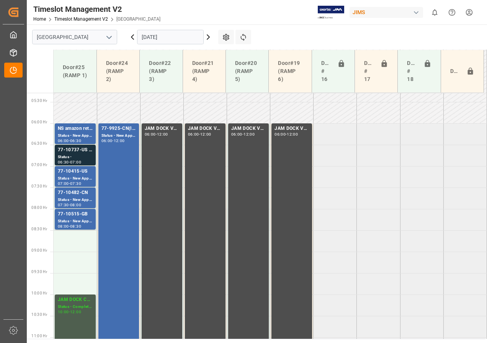
scroll to position [239, 0]
